Goal: Check status: Check status

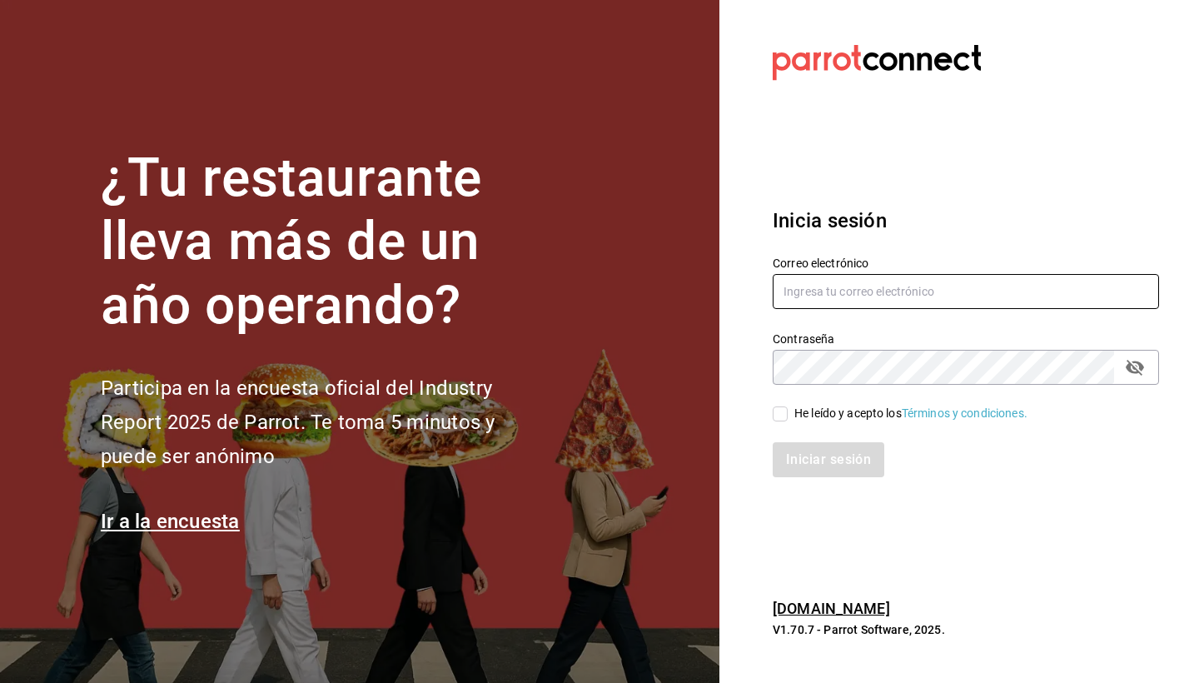
type input "[DOMAIN_NAME][EMAIL_ADDRESS][DOMAIN_NAME]"
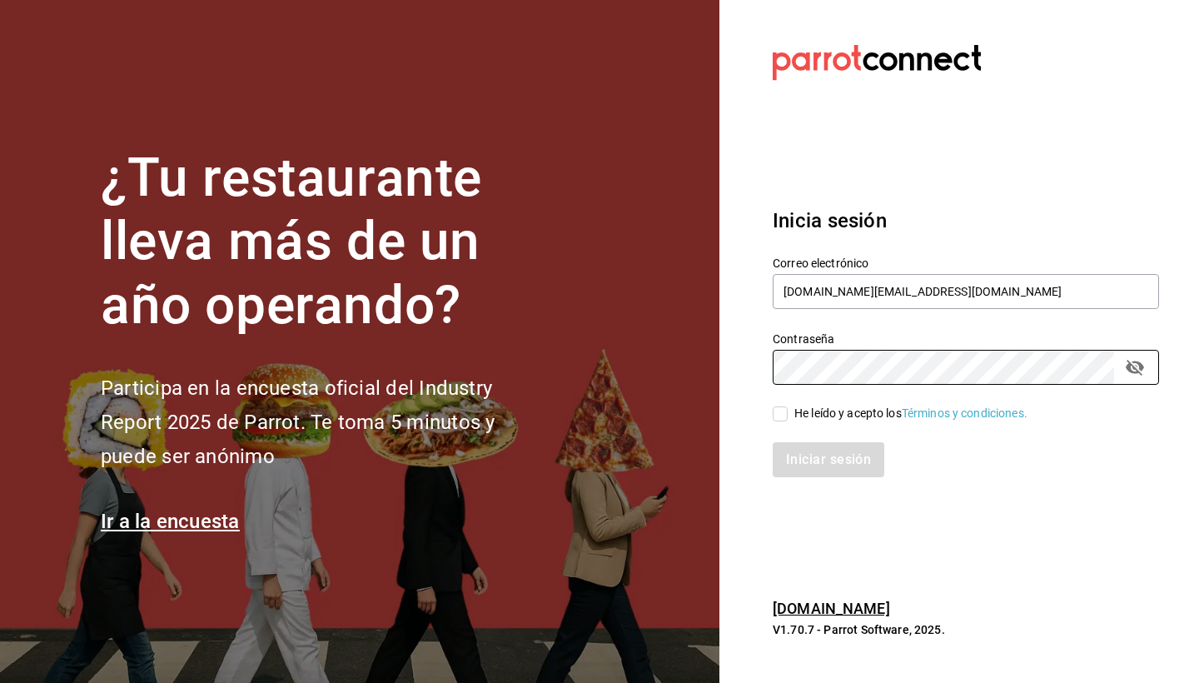
click at [771, 419] on div "He leído y acepto los Términos y condiciones." at bounding box center [956, 404] width 406 height 38
click at [781, 419] on input "He leído y acepto los Términos y condiciones." at bounding box center [780, 413] width 15 height 15
checkbox input "true"
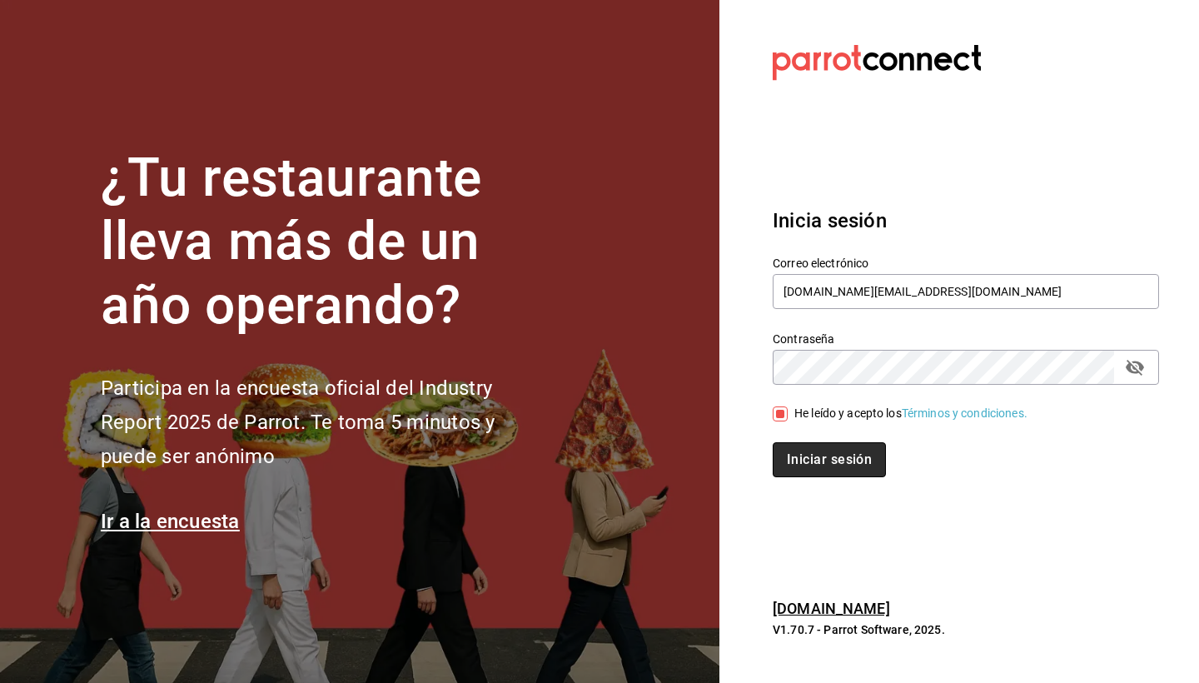
click at [810, 464] on button "Iniciar sesión" at bounding box center [829, 459] width 113 height 35
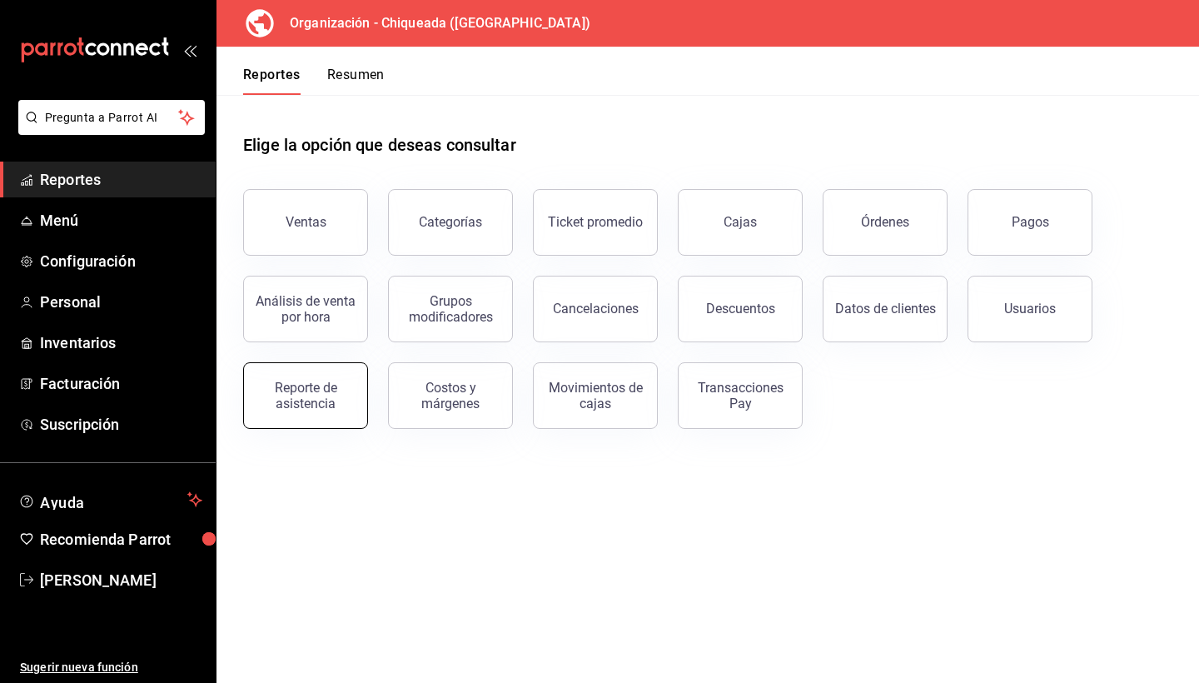
click at [318, 394] on div "Reporte de asistencia" at bounding box center [305, 396] width 103 height 32
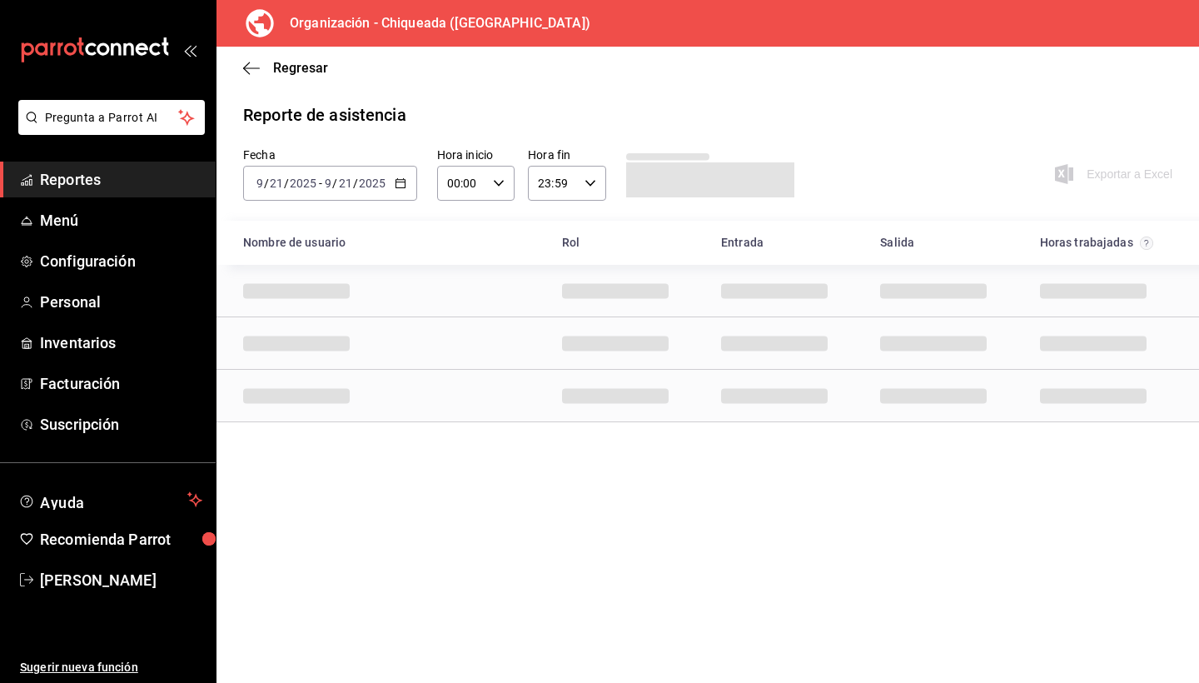
click at [348, 189] on input "21" at bounding box center [345, 182] width 15 height 13
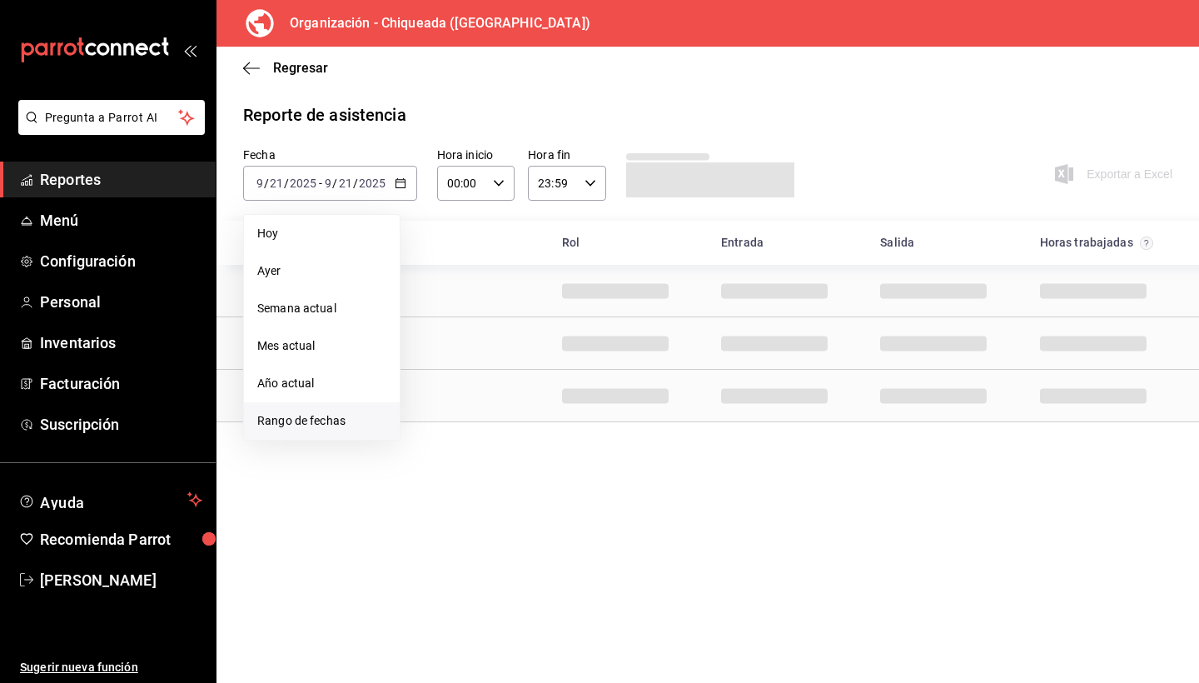
click at [285, 418] on span "Rango de fechas" at bounding box center [321, 420] width 129 height 17
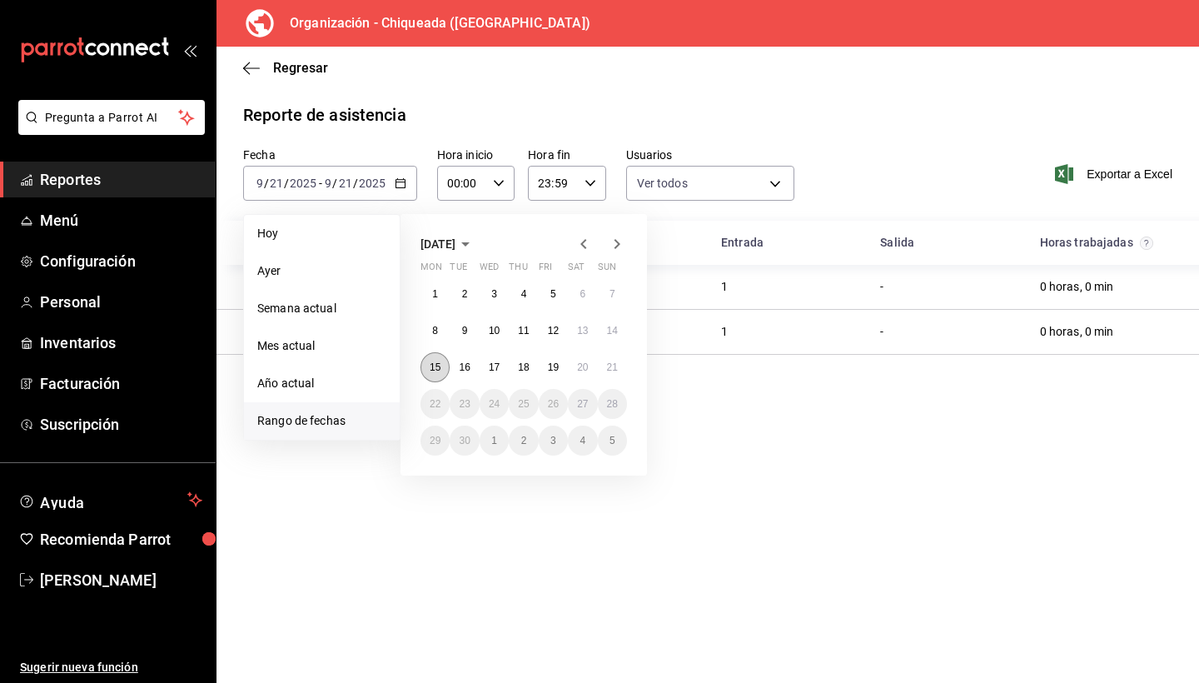
click at [430, 368] on abbr "15" at bounding box center [435, 367] width 11 height 12
click at [608, 358] on button "21" at bounding box center [612, 367] width 29 height 30
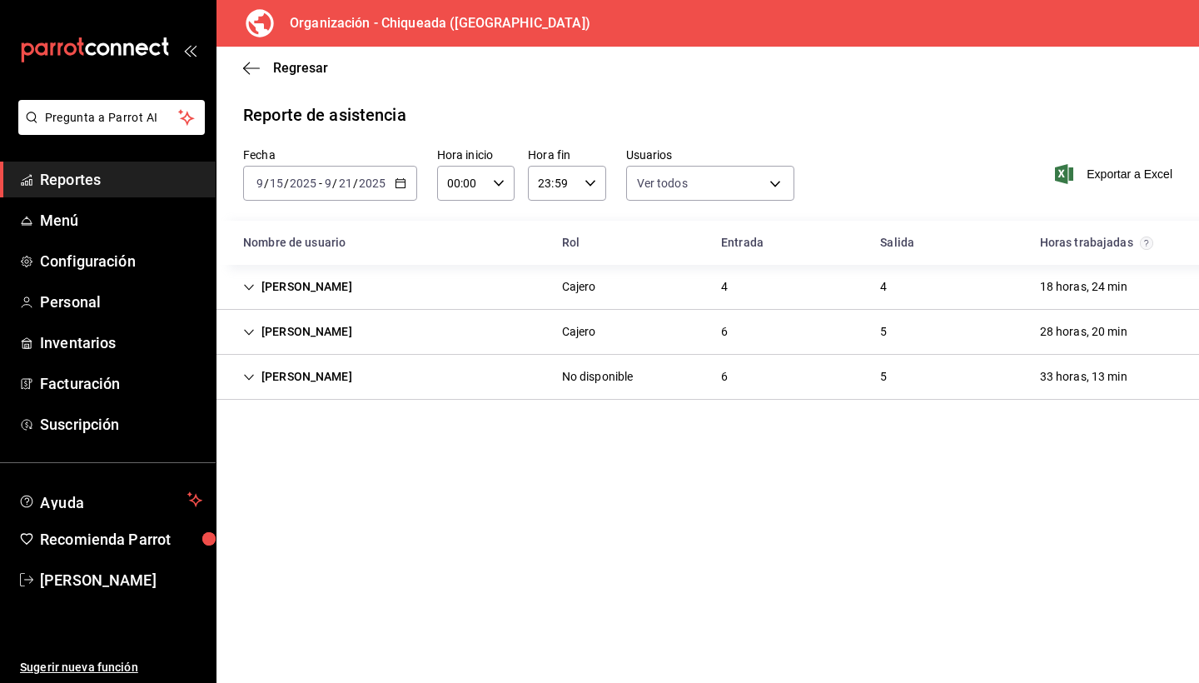
click at [246, 371] on icon "Cell" at bounding box center [249, 377] width 12 height 12
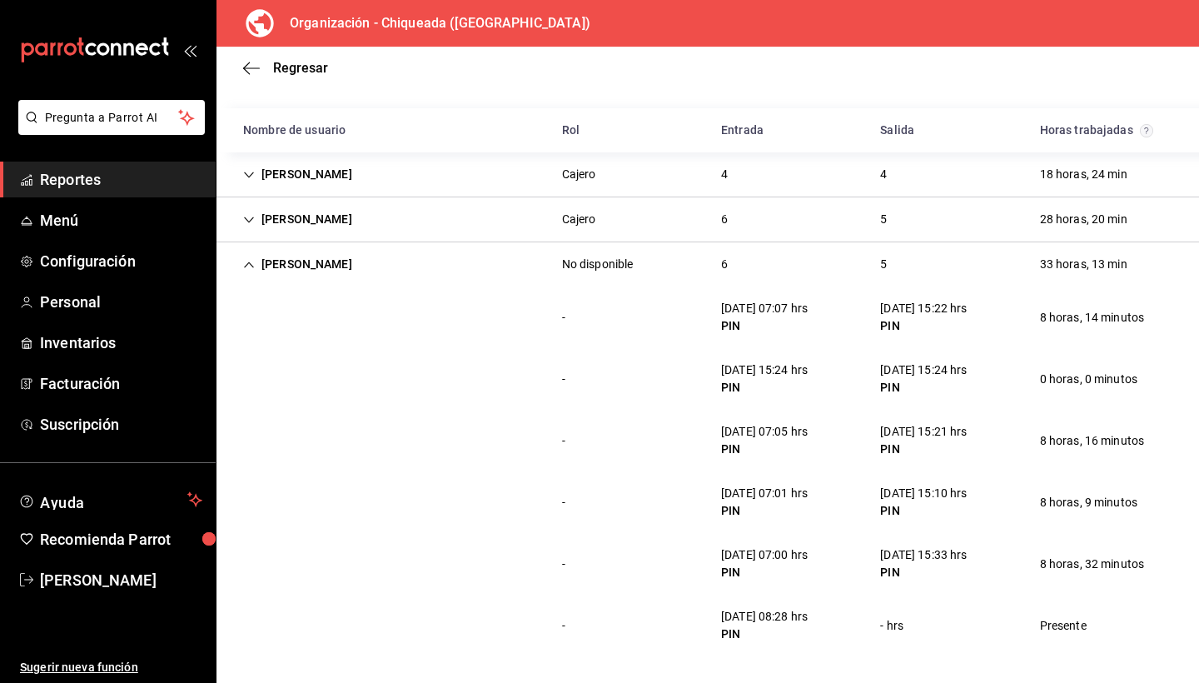
scroll to position [112, 0]
click at [256, 224] on div "[PERSON_NAME]" at bounding box center [298, 219] width 136 height 31
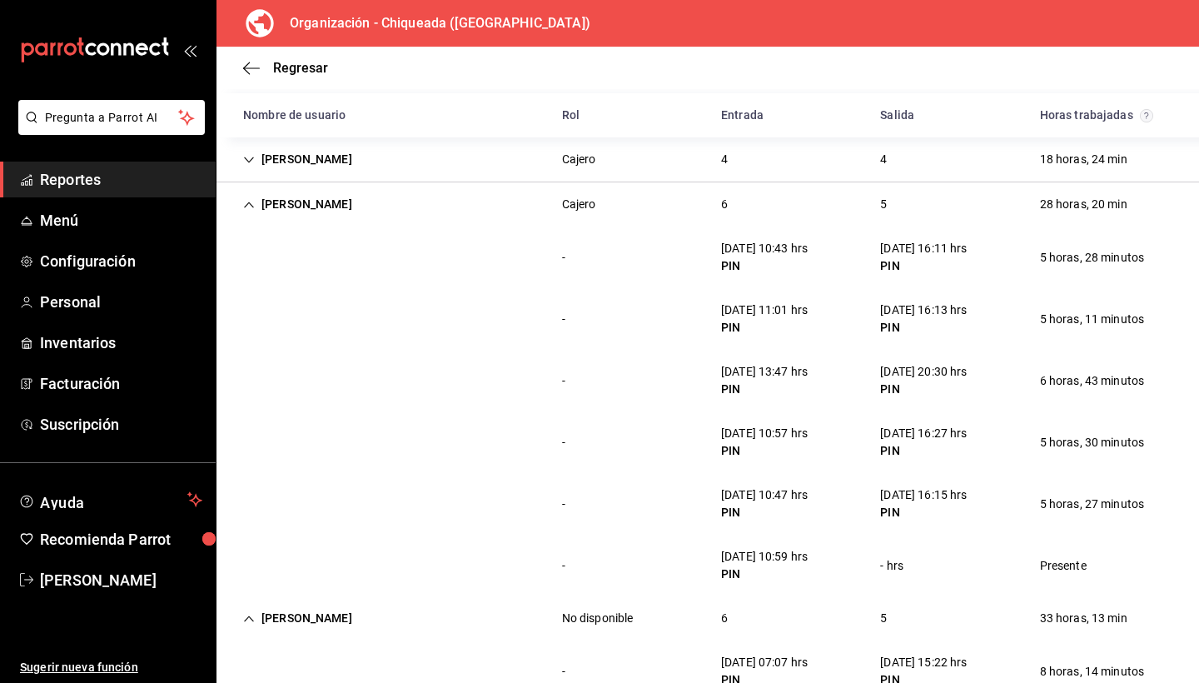
scroll to position [135, 0]
